Goal: Information Seeking & Learning: Check status

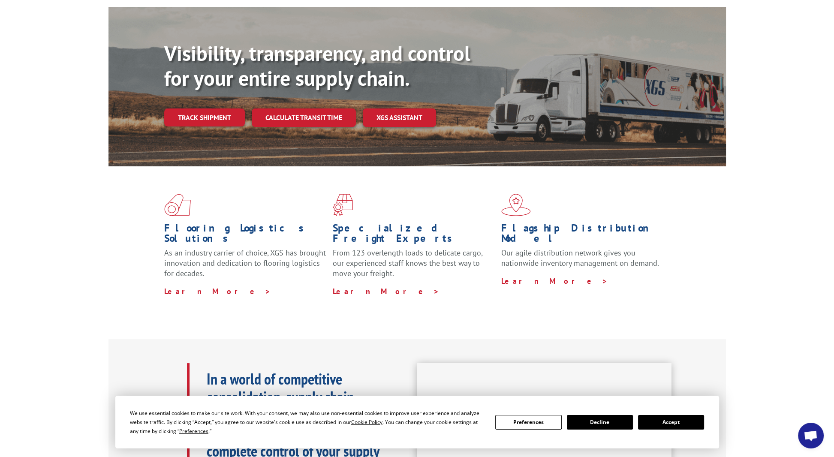
scroll to position [86, 0]
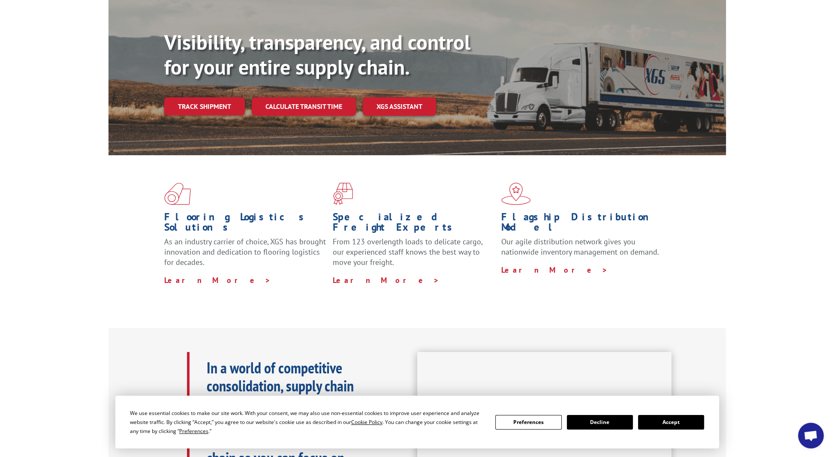
click at [689, 424] on button "Accept" at bounding box center [671, 422] width 66 height 15
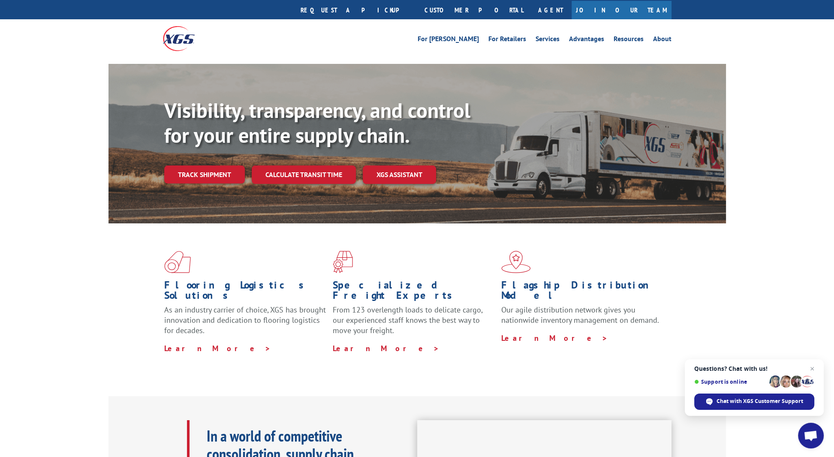
scroll to position [0, 0]
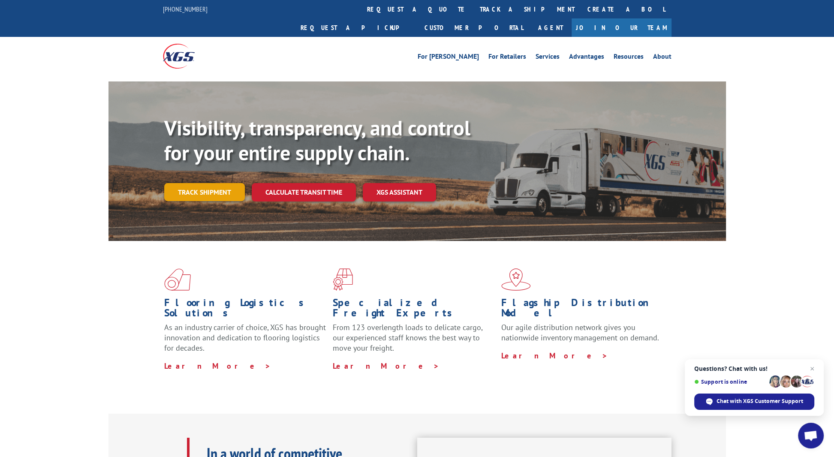
click at [203, 183] on link "Track shipment" at bounding box center [204, 192] width 81 height 18
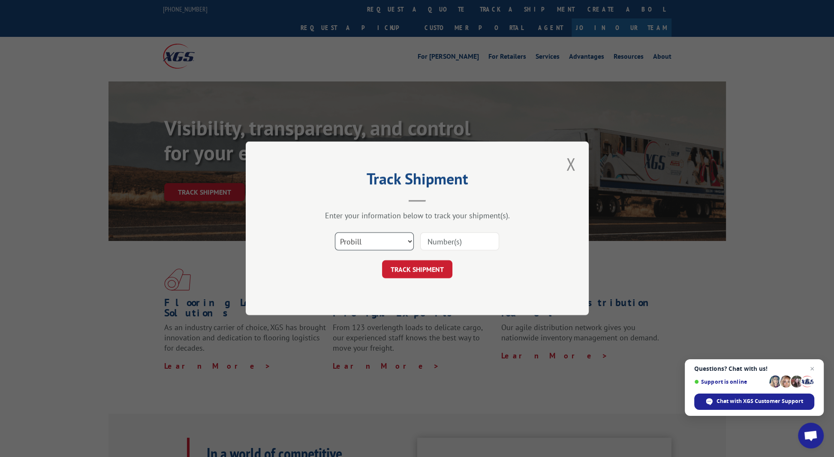
click at [408, 240] on select "Select category... Probill BOL PO" at bounding box center [374, 242] width 79 height 18
select select "bol"
click at [335, 233] on select "Select category... Probill BOL PO" at bounding box center [374, 242] width 79 height 18
click at [449, 246] on input at bounding box center [459, 242] width 79 height 18
type input "54388417"
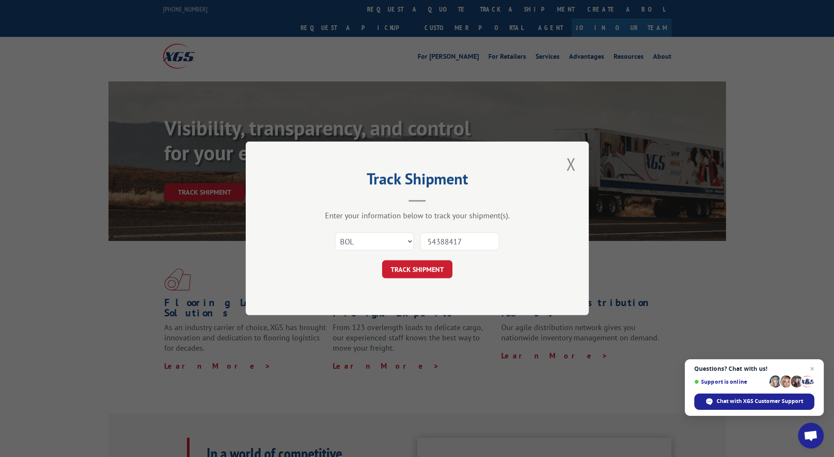
click button "TRACK SHIPMENT" at bounding box center [417, 270] width 70 height 18
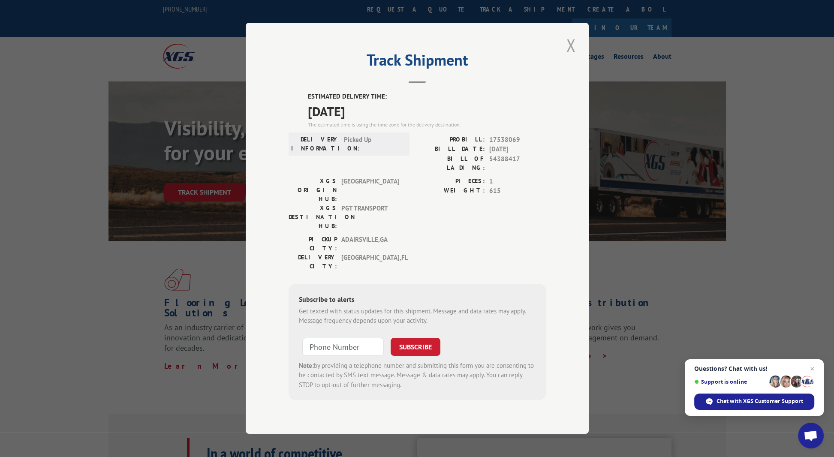
click at [571, 55] on button "Close modal" at bounding box center [570, 45] width 15 height 24
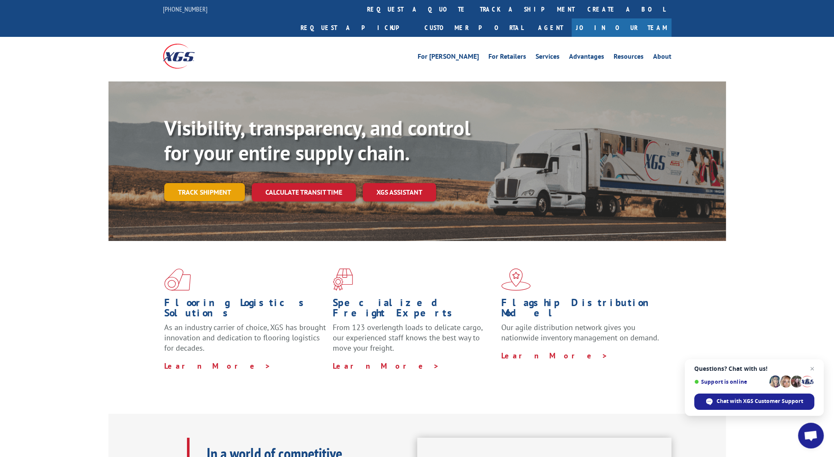
click at [215, 183] on link "Track shipment" at bounding box center [204, 192] width 81 height 18
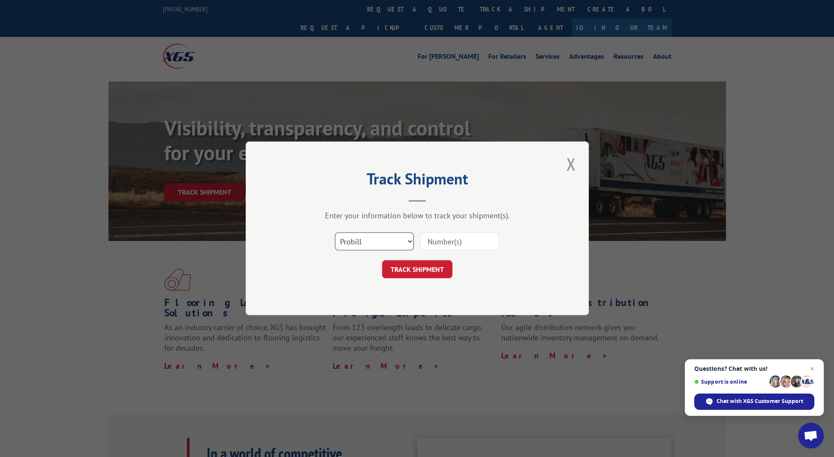
click at [411, 240] on select "Select category... Probill BOL PO" at bounding box center [374, 242] width 79 height 18
select select "bol"
click at [335, 233] on select "Select category... Probill BOL PO" at bounding box center [374, 242] width 79 height 18
click at [442, 237] on input at bounding box center [459, 242] width 79 height 18
type input "54388417"
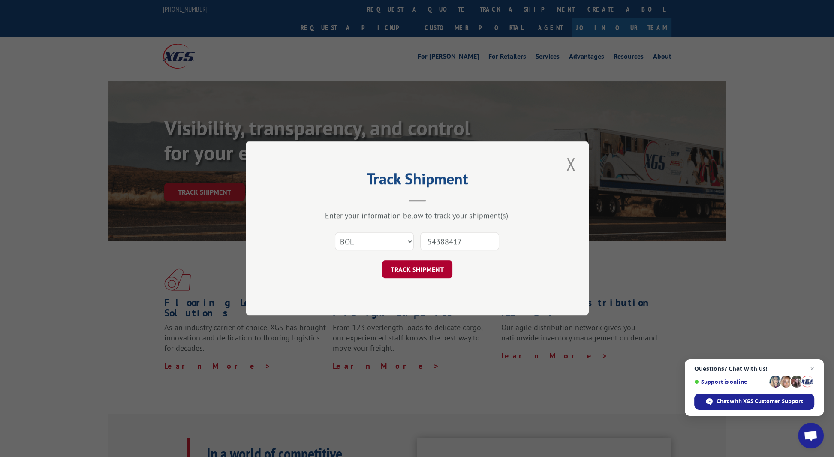
click at [424, 268] on button "TRACK SHIPMENT" at bounding box center [417, 270] width 70 height 18
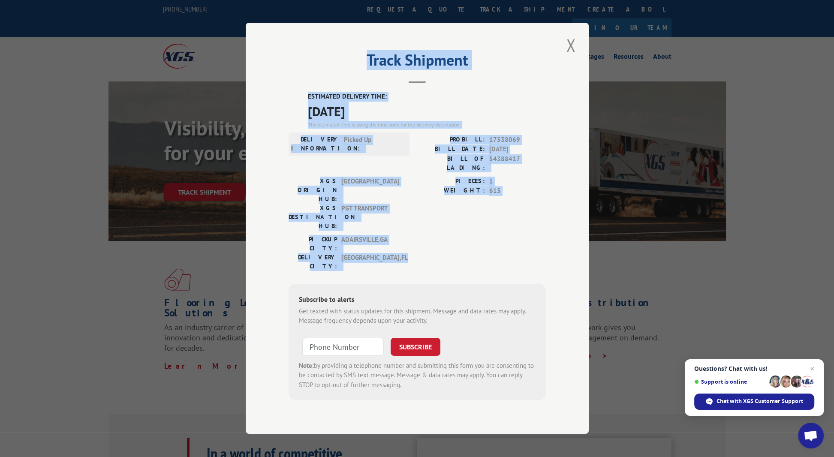
drag, startPoint x: 310, startPoint y: 68, endPoint x: 556, endPoint y: 228, distance: 292.8
click at [556, 228] on div "Track Shipment ESTIMATED DELIVERY TIME: [DATE] The estimated time is using the …" at bounding box center [417, 228] width 343 height 411
copy div "Track Shipment ESTIMATED DELIVERY TIME: [DATE] The estimated time is using the …"
